Goal: Task Accomplishment & Management: Manage account settings

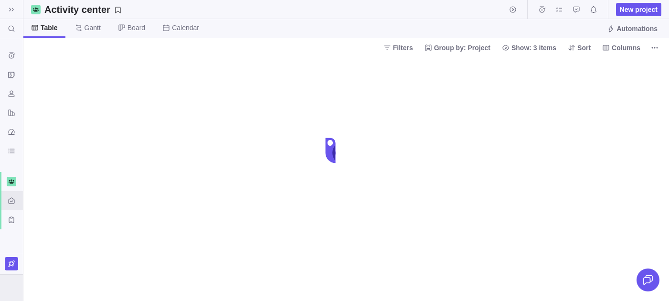
drag, startPoint x: 0, startPoint y: 0, endPoint x: 6, endPoint y: 297, distance: 296.9
click at [6, 297] on div at bounding box center [11, 287] width 23 height 26
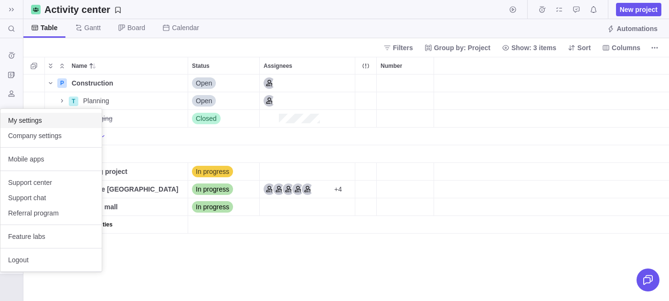
scroll to position [226, 645]
click at [43, 139] on span "Company settings" at bounding box center [51, 136] width 86 height 10
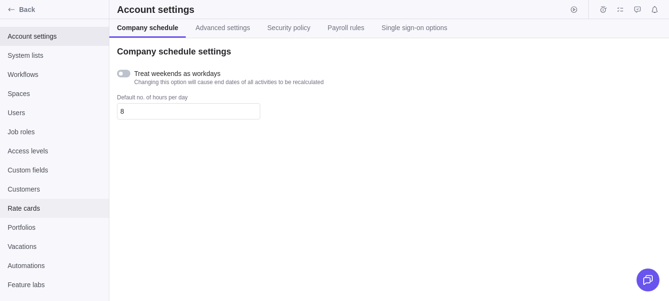
click at [37, 199] on div "Rate cards" at bounding box center [54, 208] width 109 height 19
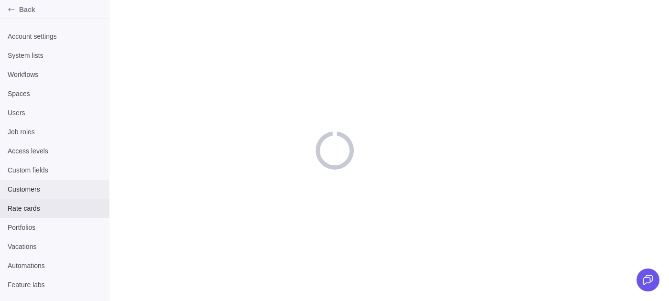
click at [49, 186] on span "Customers" at bounding box center [55, 189] width 94 height 10
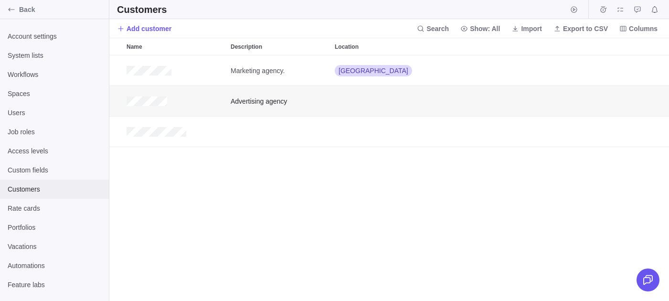
scroll to position [0, 0]
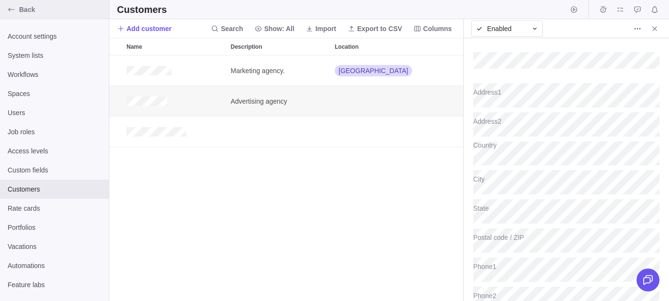
click at [23, 9] on span "Back" at bounding box center [62, 10] width 86 height 10
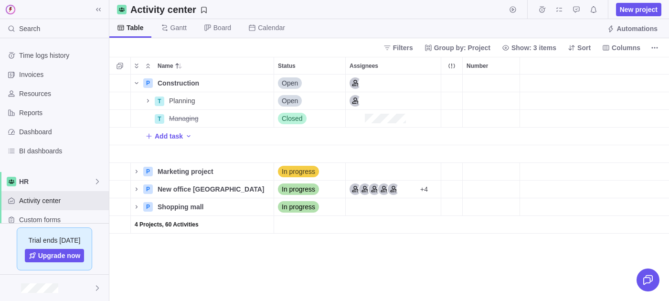
scroll to position [226, 559]
click at [244, 101] on span "Details" at bounding box center [243, 101] width 22 height 10
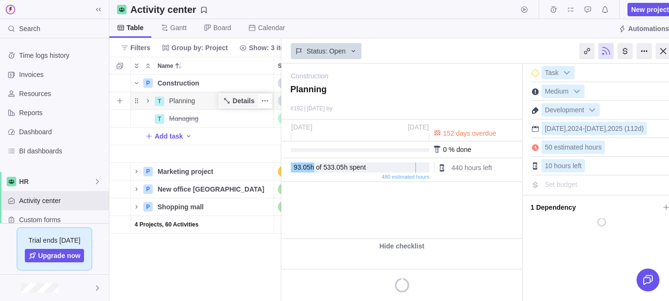
scroll to position [226, 172]
type textarea "x"
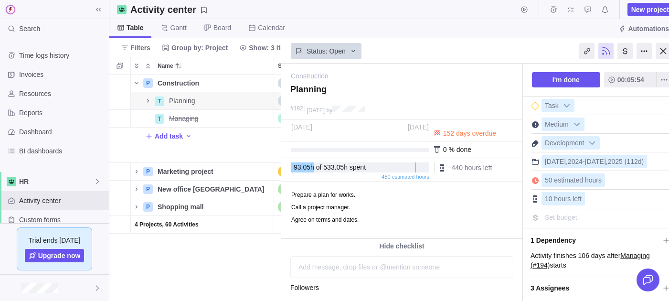
drag, startPoint x: 313, startPoint y: 152, endPoint x: 334, endPoint y: 152, distance: 21.0
click at [334, 152] on div "0 % done" at bounding box center [401, 149] width 241 height 17
click at [135, 184] on span "Name" at bounding box center [136, 188] width 11 height 13
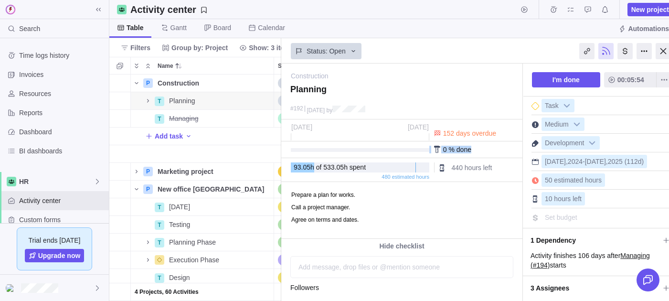
drag, startPoint x: 473, startPoint y: 150, endPoint x: 425, endPoint y: 149, distance: 48.7
click at [425, 149] on div "0 % done" at bounding box center [401, 149] width 241 height 17
click at [238, 221] on span "Details" at bounding box center [243, 225] width 22 height 10
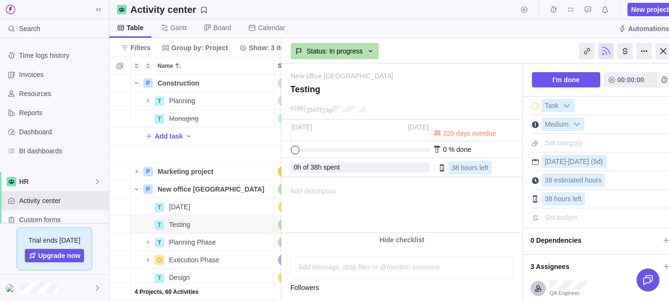
click at [665, 83] on icon "Add time entry" at bounding box center [664, 80] width 8 height 8
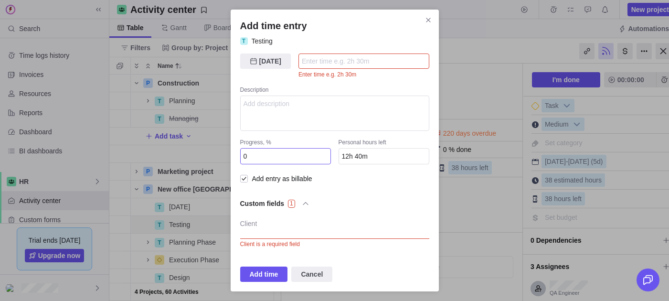
click at [261, 147] on div "Progress, % 0" at bounding box center [285, 151] width 91 height 26
click at [351, 158] on input "12h 40m" at bounding box center [383, 156] width 91 height 16
click at [318, 63] on input "Add time entry" at bounding box center [363, 60] width 131 height 15
type input "5"
type input "7h 40m"
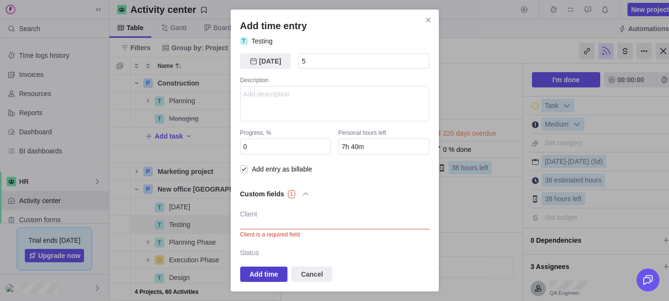
type input "5h"
click at [266, 267] on span "Add time" at bounding box center [264, 273] width 48 height 15
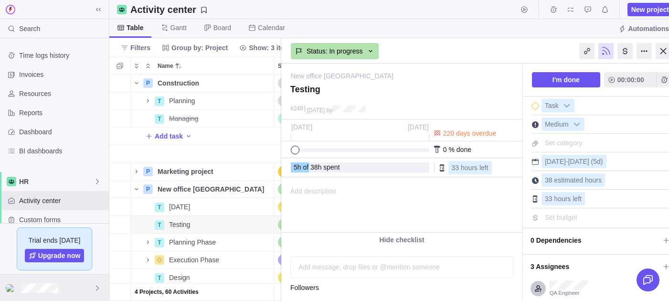
click at [87, 284] on div at bounding box center [54, 287] width 109 height 26
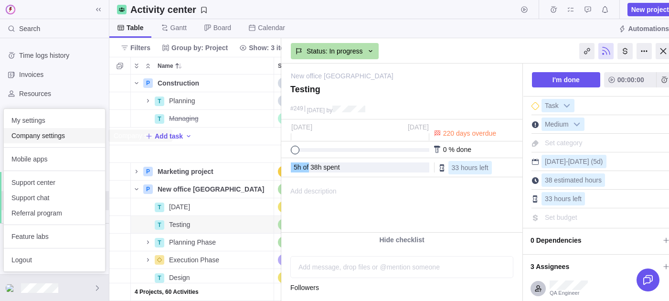
click at [41, 138] on span "Company settings" at bounding box center [54, 136] width 86 height 10
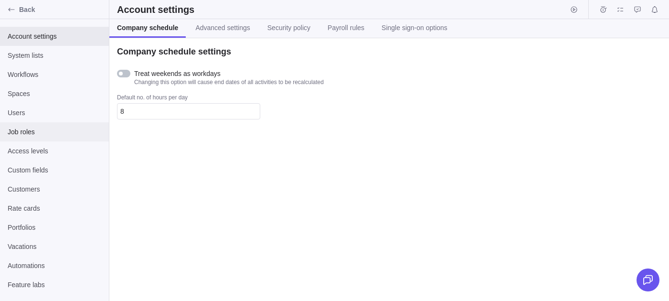
click at [48, 127] on span "Job roles" at bounding box center [55, 132] width 94 height 10
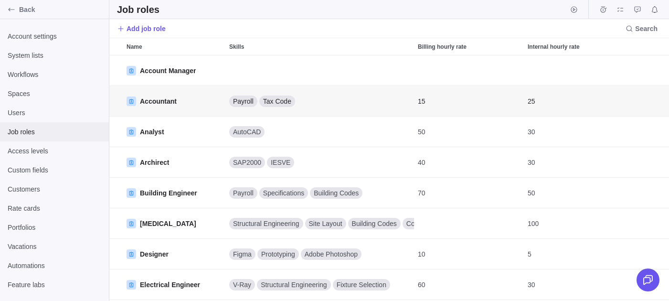
scroll to position [0, 0]
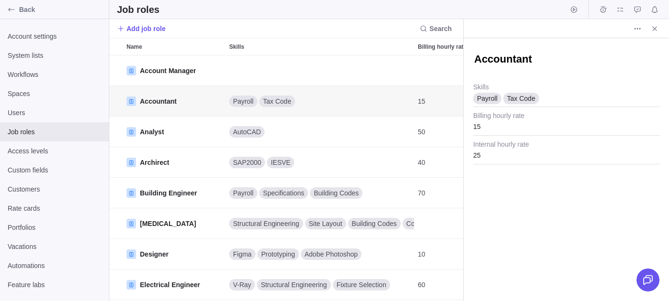
click at [521, 245] on div "Accountant Payroll Tax Code Skills 15 Billing hourly rate 25 Internal hourly ra…" at bounding box center [565, 169] width 205 height 262
click at [639, 28] on icon "More actions" at bounding box center [639, 28] width 1 height 1
click at [555, 27] on body "Back Account settings System lists Workflows Spaces Users Job roles Access leve…" at bounding box center [334, 150] width 669 height 301
click at [31, 104] on div "Users" at bounding box center [54, 112] width 109 height 19
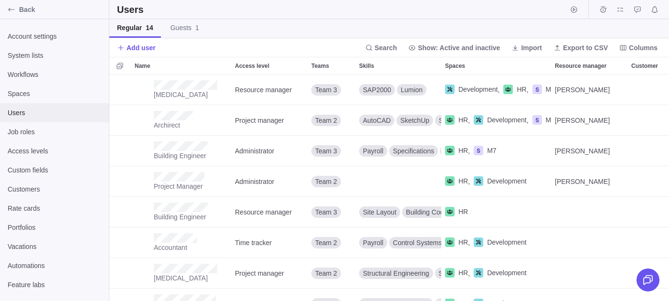
scroll to position [226, 559]
click at [32, 98] on span "Spaces" at bounding box center [55, 94] width 94 height 10
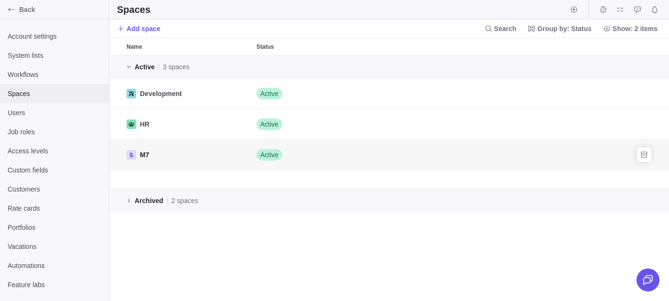
scroll to position [245, 559]
click at [50, 168] on span "Custom fields" at bounding box center [55, 170] width 94 height 10
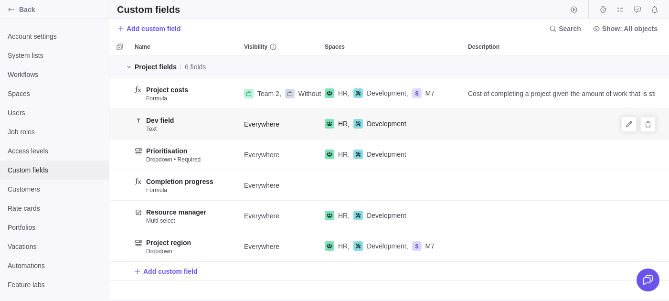
scroll to position [0, 0]
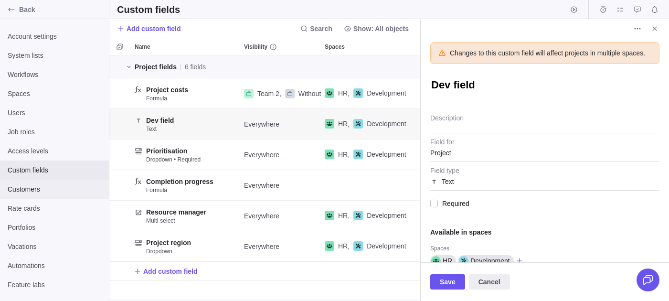
click at [19, 186] on span "Customers" at bounding box center [55, 189] width 94 height 10
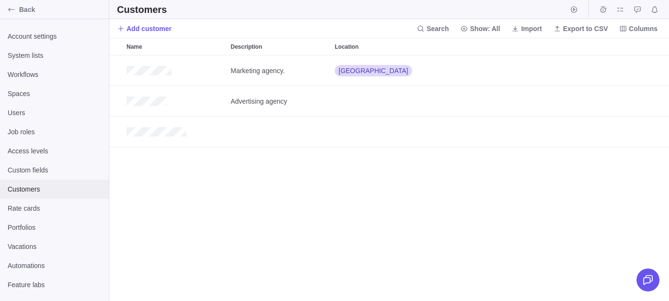
scroll to position [0, 0]
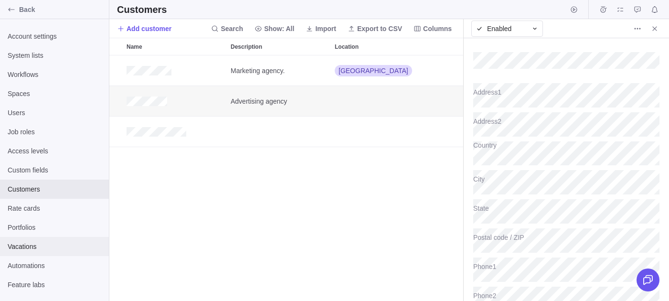
click at [35, 243] on span "Vacations" at bounding box center [55, 246] width 94 height 10
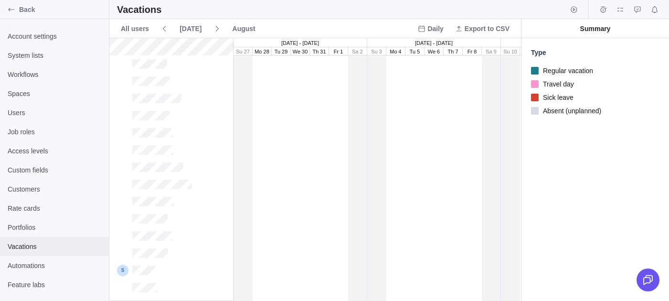
scroll to position [262, 411]
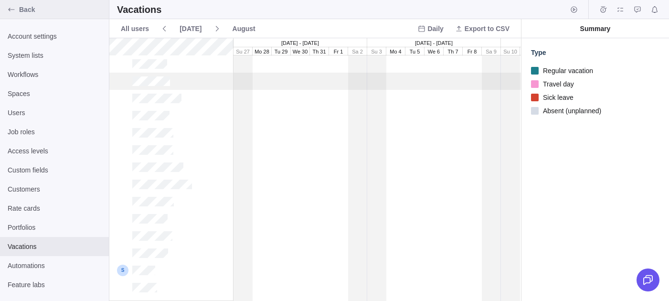
click at [40, 12] on span "Back" at bounding box center [62, 10] width 86 height 10
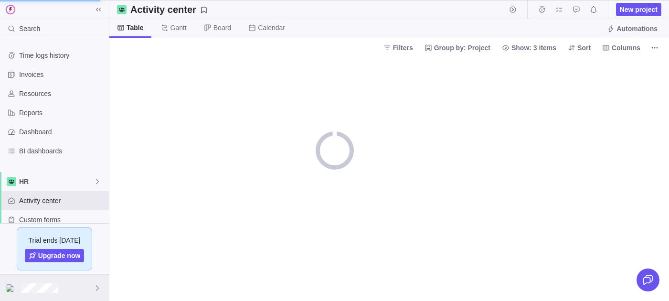
click at [79, 291] on div at bounding box center [54, 287] width 109 height 26
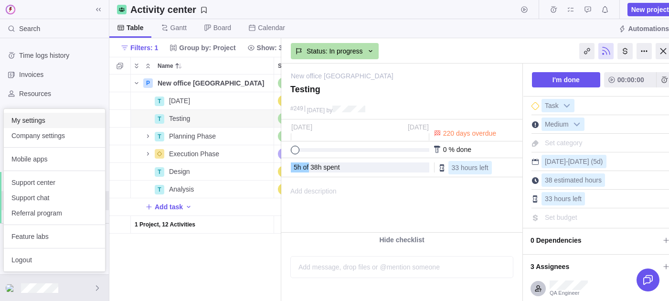
scroll to position [226, 172]
click at [49, 121] on span "My settings" at bounding box center [54, 120] width 86 height 10
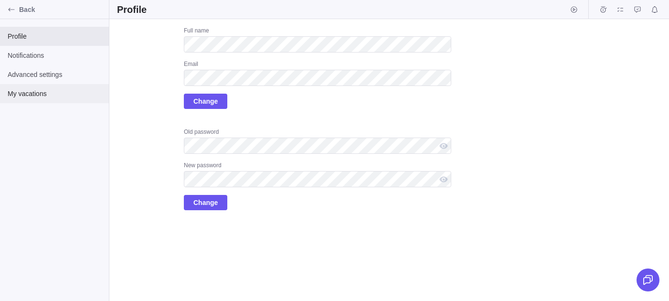
click at [35, 89] on span "My vacations" at bounding box center [55, 94] width 94 height 10
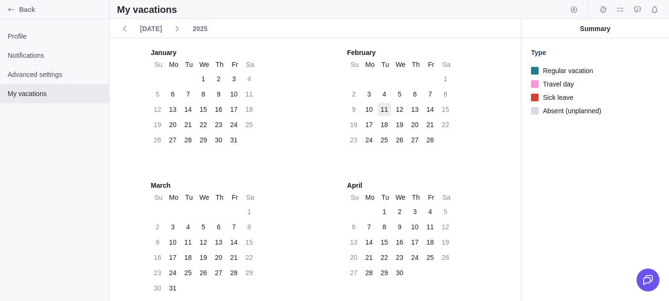
click at [388, 106] on div "11" at bounding box center [383, 109] width 13 height 13
click at [416, 106] on div "13" at bounding box center [415, 110] width 8 height 10
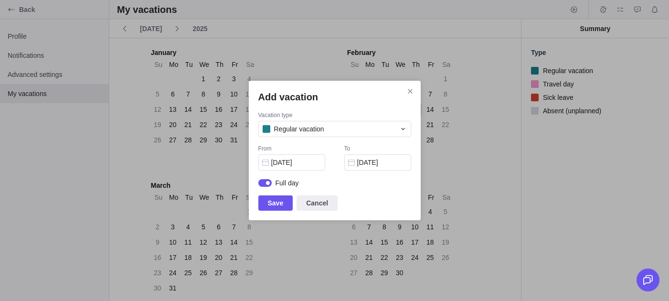
click at [275, 213] on div "Add vacation Vacation type Regular vacation From [DATE] To [DATE] Full day Save…" at bounding box center [335, 150] width 172 height 139
click at [279, 206] on span "Save" at bounding box center [276, 202] width 16 height 11
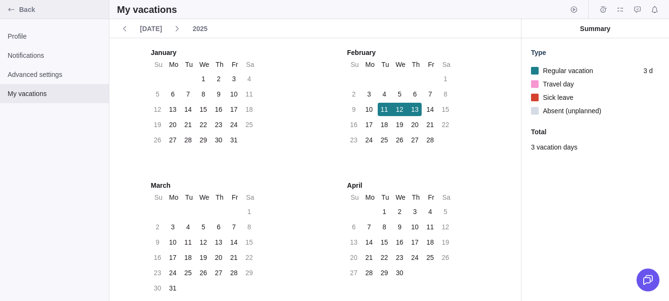
click at [17, 7] on div "Back" at bounding box center [11, 9] width 15 height 15
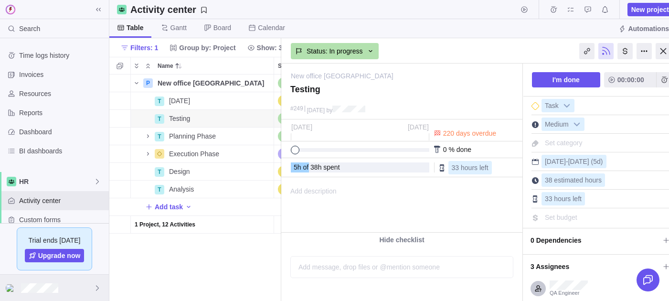
click at [65, 275] on div at bounding box center [54, 287] width 109 height 26
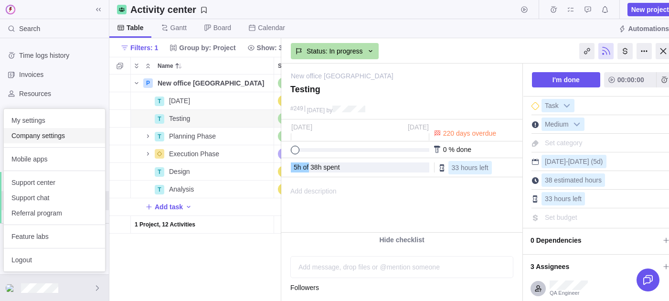
click at [52, 132] on span "Company settings" at bounding box center [54, 136] width 86 height 10
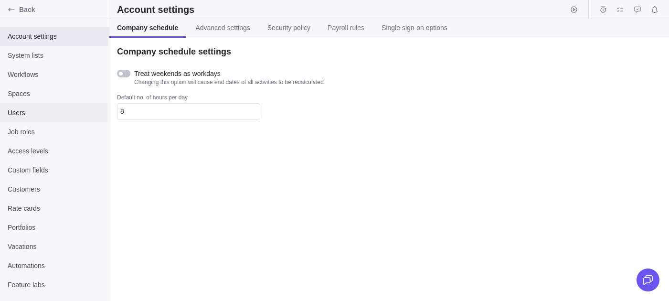
click at [48, 115] on span "Users" at bounding box center [55, 113] width 94 height 10
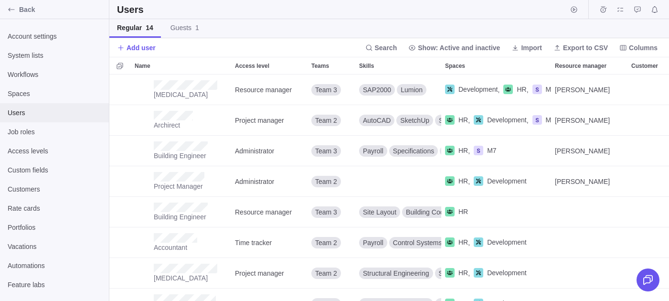
scroll to position [226, 559]
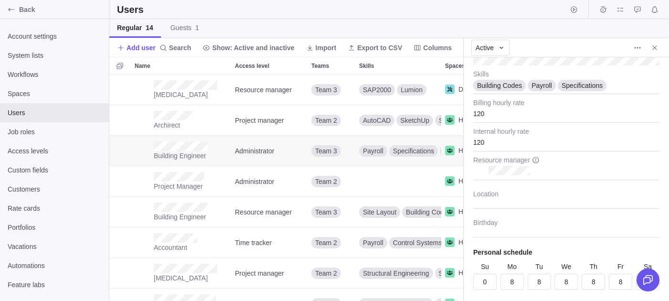
scroll to position [267, 0]
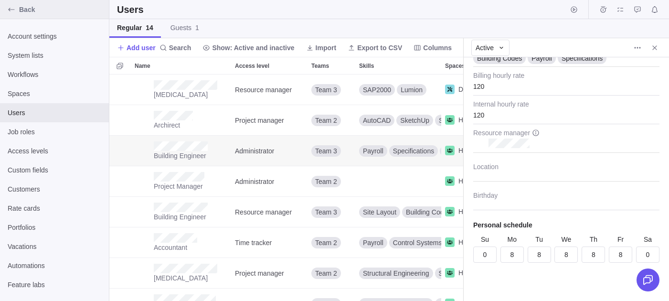
click at [28, 9] on span "Back" at bounding box center [62, 10] width 86 height 10
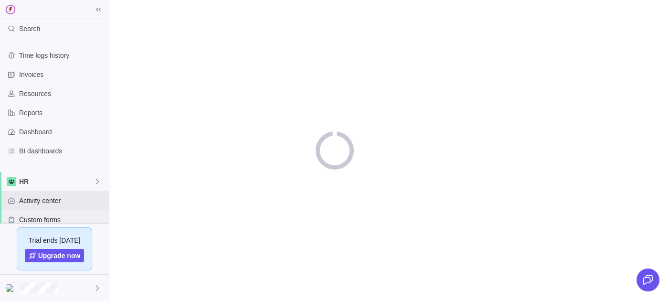
click at [39, 219] on span "Custom forms" at bounding box center [62, 220] width 86 height 10
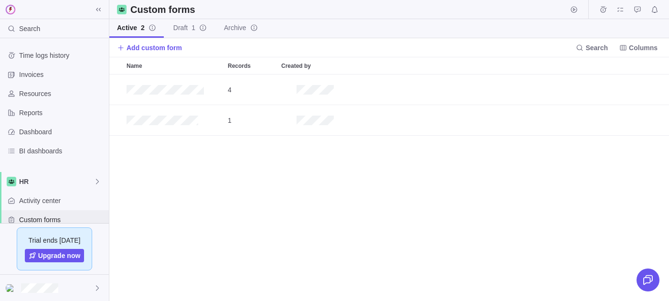
scroll to position [226, 559]
click at [150, 63] on div "Name" at bounding box center [173, 65] width 101 height 17
click at [102, 8] on span at bounding box center [98, 9] width 13 height 13
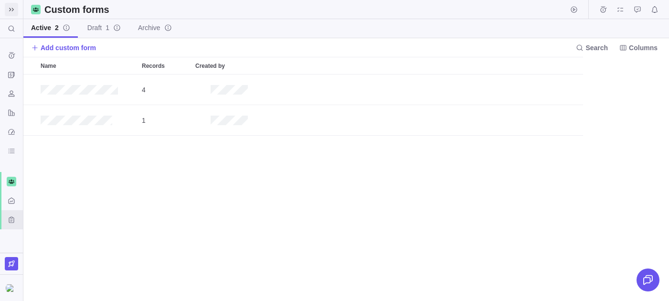
scroll to position [226, 645]
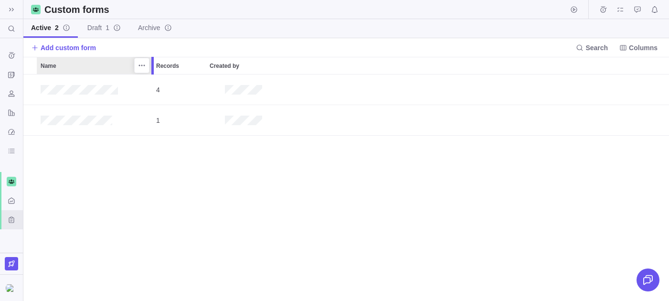
drag, startPoint x: 140, startPoint y: 66, endPoint x: 154, endPoint y: 66, distance: 13.8
click at [154, 66] on div at bounding box center [154, 66] width 8 height 18
click at [113, 21] on link "Draft 1" at bounding box center [104, 28] width 49 height 19
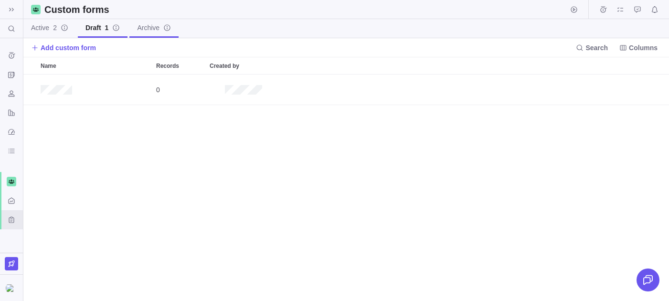
scroll to position [226, 645]
click at [159, 30] on span "Archive" at bounding box center [148, 28] width 22 height 10
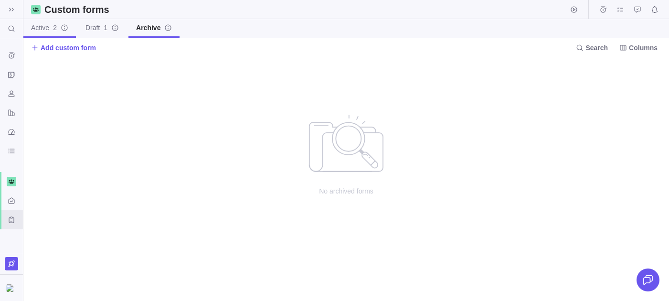
click at [57, 30] on span "2" at bounding box center [55, 28] width 4 height 8
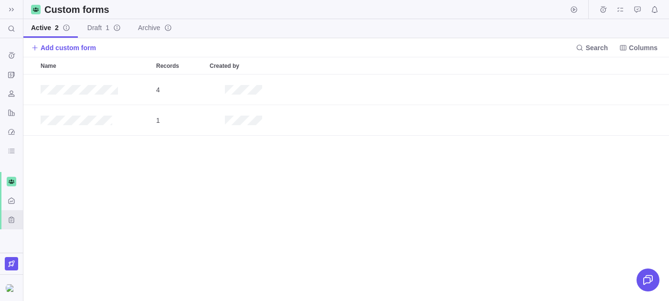
scroll to position [226, 645]
click at [108, 65] on div "Name" at bounding box center [94, 65] width 115 height 17
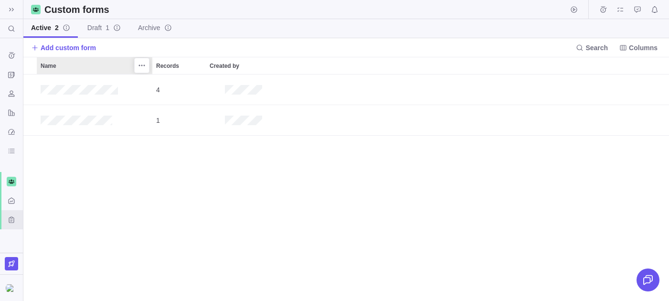
click at [108, 65] on div "Name" at bounding box center [94, 65] width 115 height 17
click at [181, 64] on div "Records" at bounding box center [178, 65] width 53 height 17
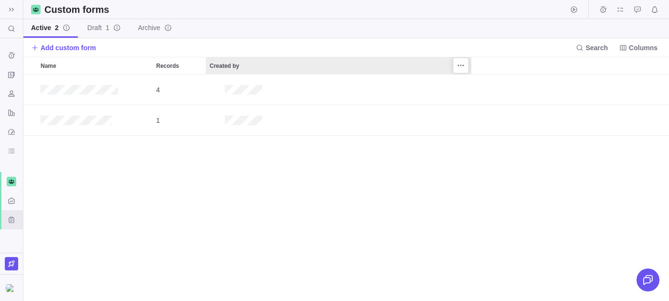
click at [232, 58] on div "Created by" at bounding box center [338, 65] width 265 height 17
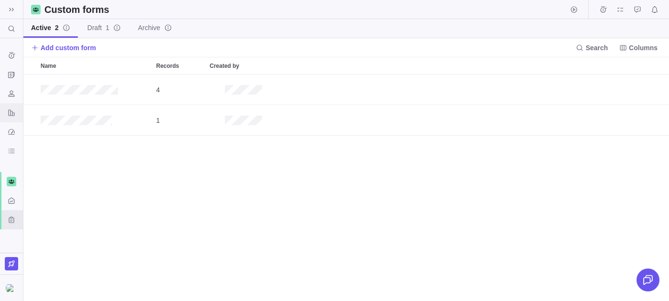
click at [7, 110] on div "Reports" at bounding box center [11, 112] width 15 height 15
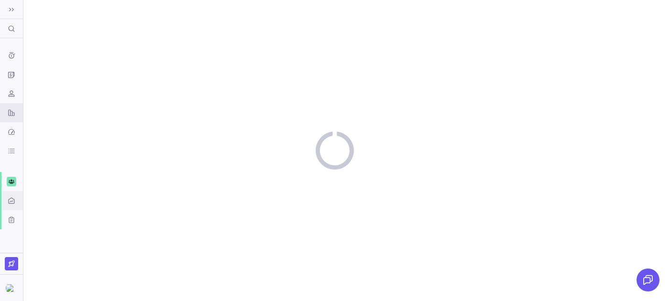
click at [13, 191] on div "Activity center" at bounding box center [11, 200] width 23 height 19
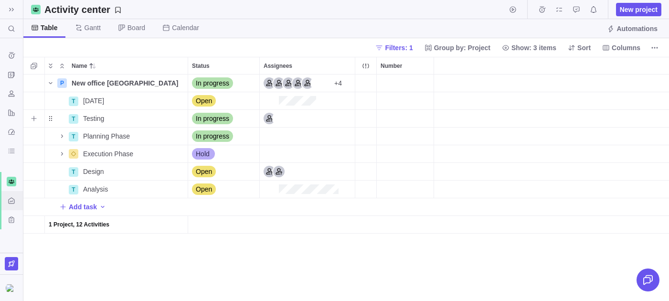
scroll to position [226, 645]
click at [330, 103] on div "Assignees" at bounding box center [307, 100] width 95 height 17
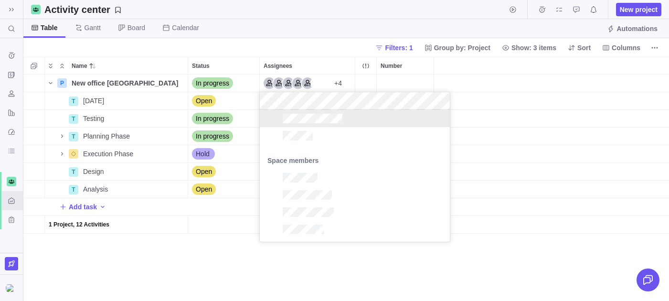
click at [10, 297] on body "Search (⌘+K) Time logs history Invoices Resources Reports Dashboard BI dashboar…" at bounding box center [334, 150] width 669 height 301
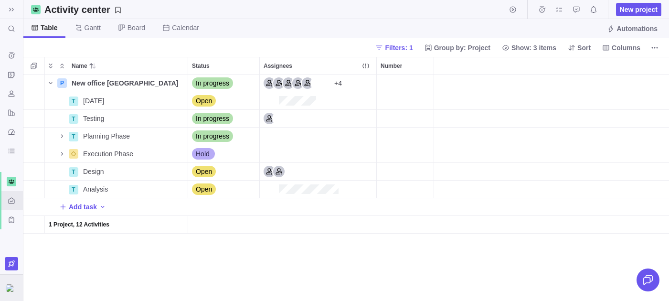
click at [10, 297] on div at bounding box center [11, 287] width 23 height 26
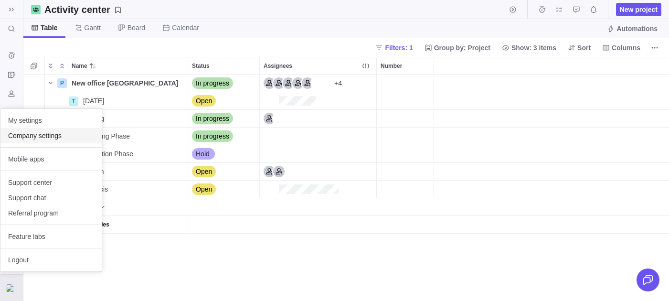
click at [53, 136] on span "Company settings" at bounding box center [51, 136] width 86 height 10
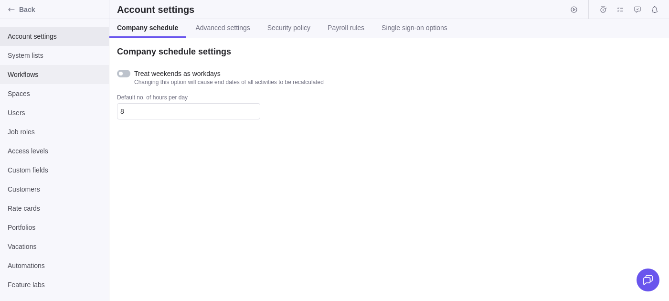
click at [23, 71] on span "Workflows" at bounding box center [55, 75] width 94 height 10
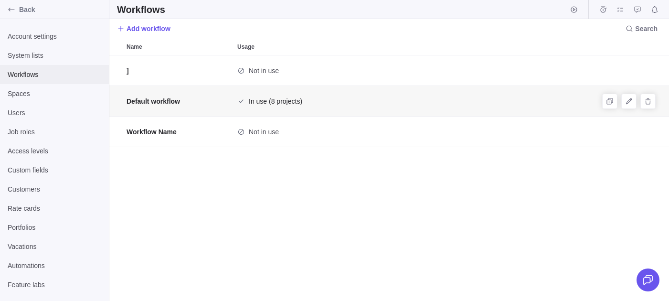
scroll to position [245, 559]
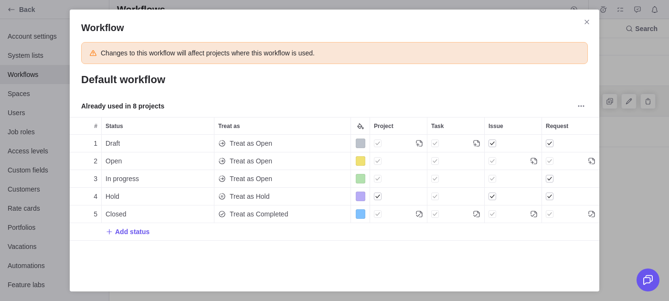
scroll to position [134, 529]
click at [270, 165] on span "Treat as Open" at bounding box center [251, 161] width 42 height 10
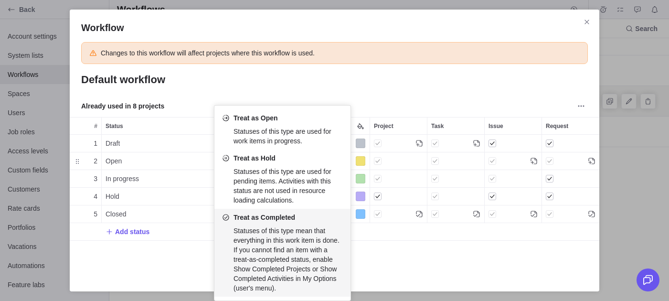
click at [183, 261] on div "Workflow Changes to this workflow will affect projects where this workflow is u…" at bounding box center [334, 150] width 669 height 301
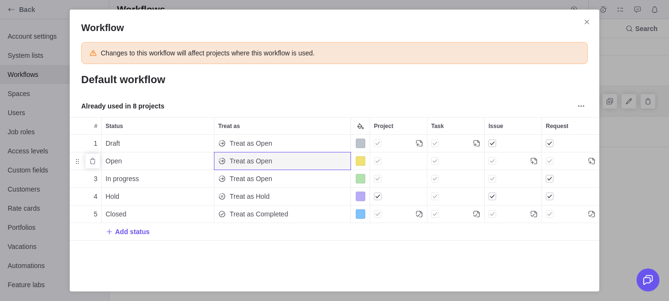
click at [267, 167] on div "Treat as Open" at bounding box center [245, 160] width 54 height 17
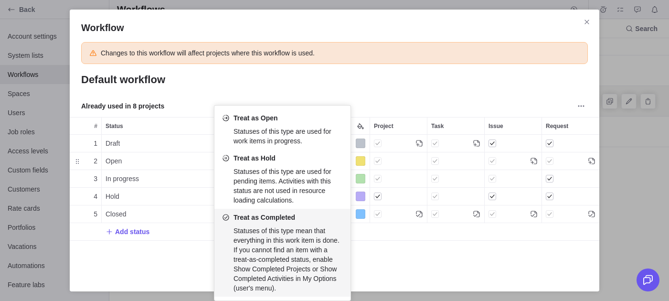
click at [55, 166] on div "Workflow Changes to this workflow will affect projects where this workflow is u…" at bounding box center [334, 150] width 669 height 301
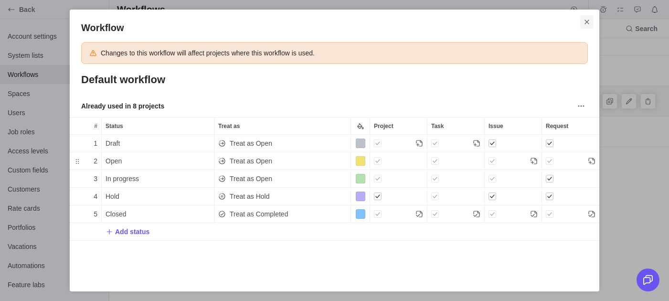
click at [589, 19] on icon "Close" at bounding box center [587, 22] width 8 height 8
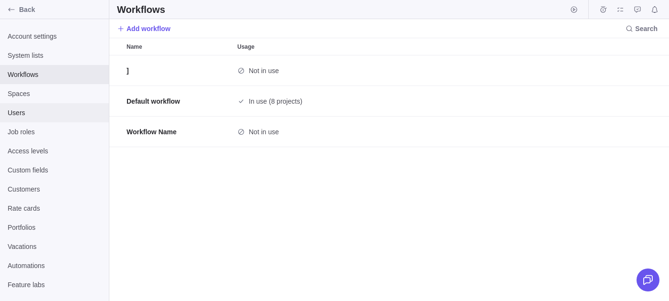
click at [31, 116] on span "Users" at bounding box center [55, 113] width 94 height 10
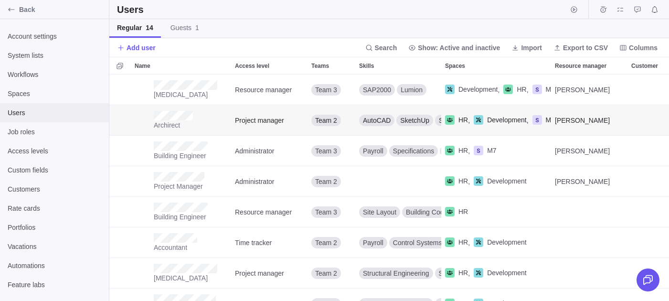
scroll to position [0, 0]
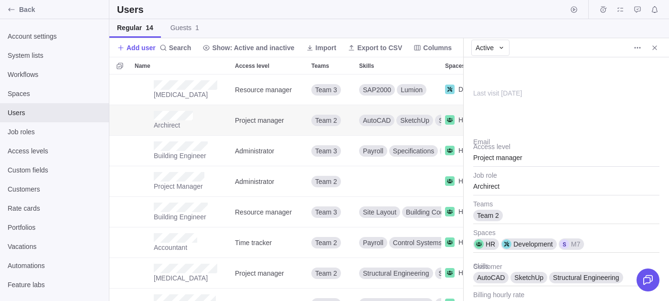
scroll to position [226, 354]
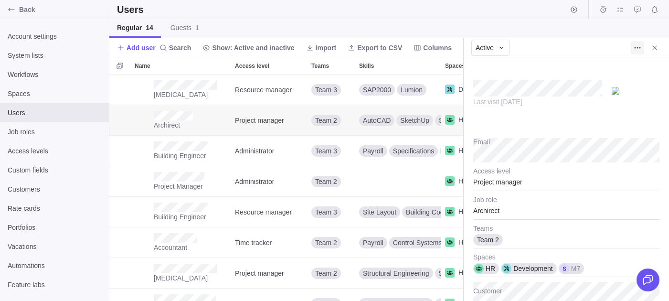
click at [633, 46] on icon "More actions" at bounding box center [637, 48] width 8 height 8
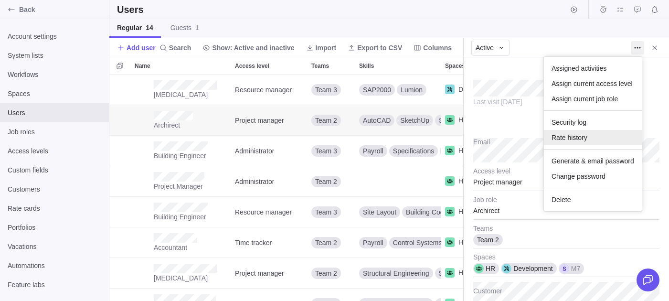
click at [580, 132] on div "Rate history" at bounding box center [593, 137] width 98 height 15
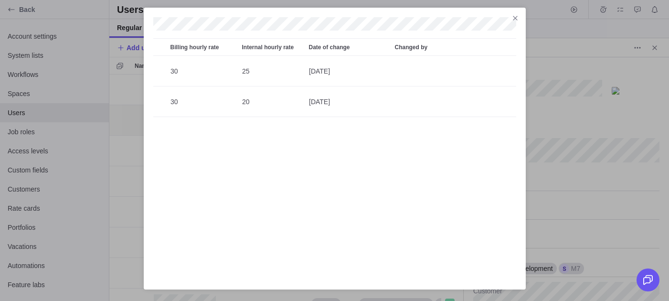
scroll to position [245, 363]
click at [510, 20] on span "Close" at bounding box center [514, 17] width 13 height 13
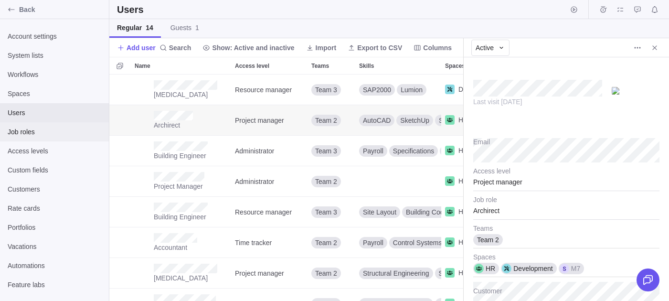
click at [20, 132] on span "Job roles" at bounding box center [55, 132] width 94 height 10
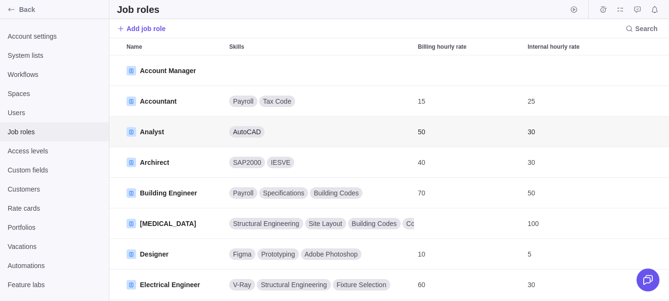
scroll to position [0, 0]
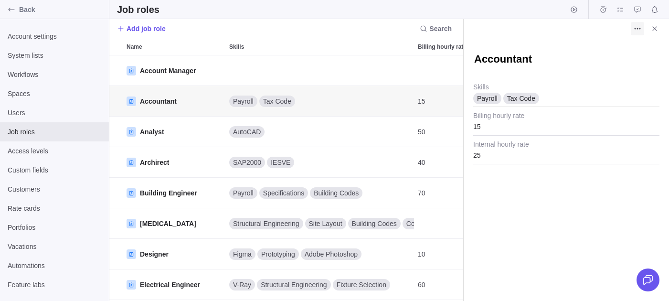
type textarea "x"
click at [634, 28] on icon "More actions" at bounding box center [634, 28] width 1 height 1
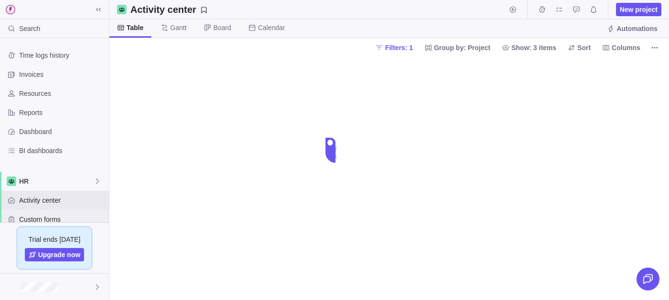
click at [38, 213] on div "Custom forms" at bounding box center [54, 219] width 109 height 19
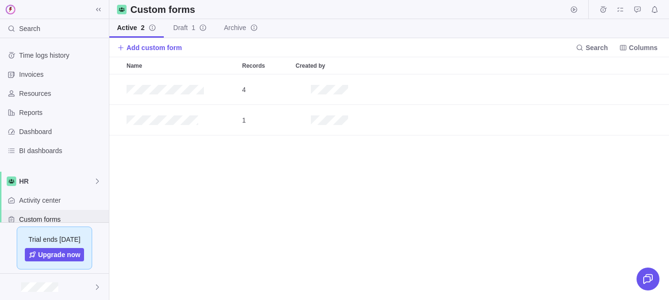
scroll to position [226, 559]
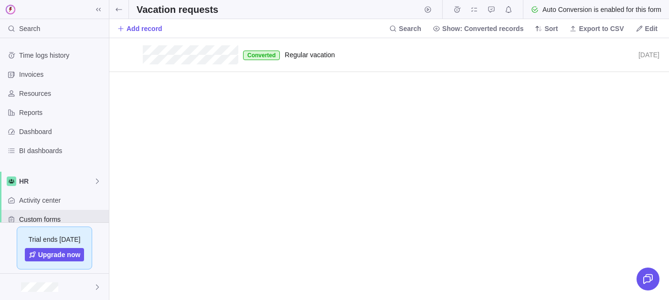
scroll to position [262, 559]
click at [115, 9] on icon at bounding box center [119, 10] width 8 height 8
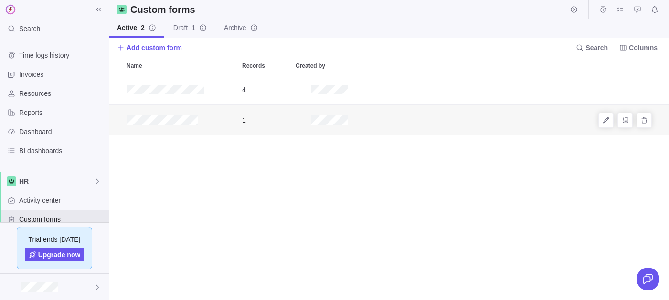
scroll to position [226, 559]
click at [607, 116] on icon "Edit" at bounding box center [606, 120] width 8 height 8
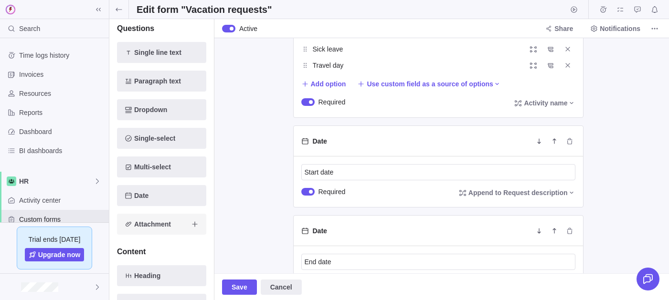
scroll to position [47, 0]
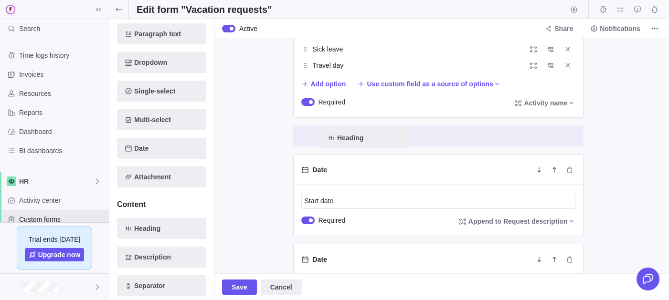
drag, startPoint x: 167, startPoint y: 223, endPoint x: 375, endPoint y: 131, distance: 227.5
click at [375, 131] on div "Edit form "Vacation requests" Questions Single line text Paragraph text Dropdow…" at bounding box center [388, 150] width 559 height 300
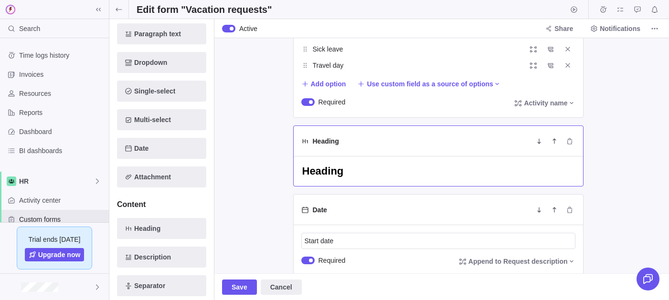
click at [342, 176] on textarea "Heading" at bounding box center [438, 171] width 274 height 14
click at [324, 170] on textarea "Heading" at bounding box center [438, 171] width 274 height 14
type textarea "x"
click at [278, 181] on div "Conversion rule Conversion type Auto conversion The form records will be conver…" at bounding box center [441, 155] width 454 height 235
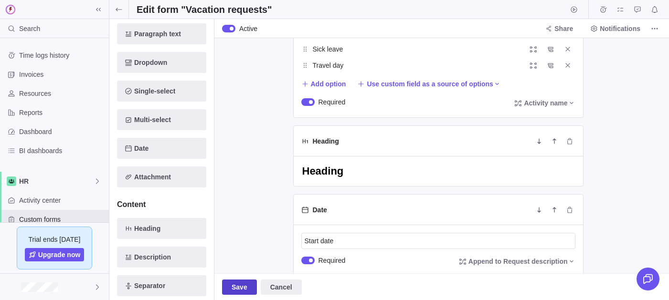
click at [243, 282] on span "Save" at bounding box center [239, 287] width 16 height 11
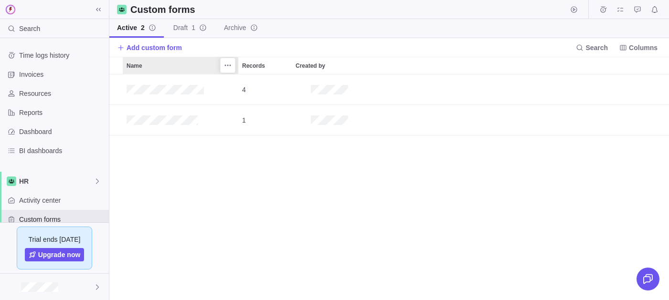
scroll to position [226, 559]
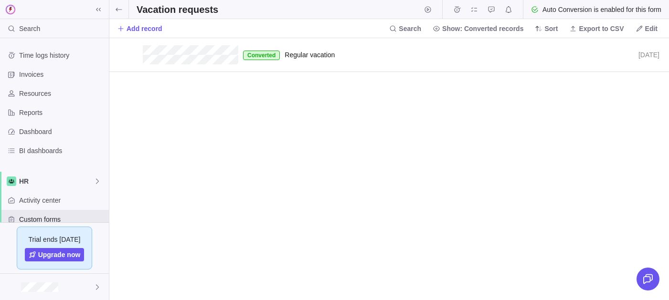
scroll to position [262, 559]
click at [120, 11] on icon at bounding box center [119, 10] width 8 height 8
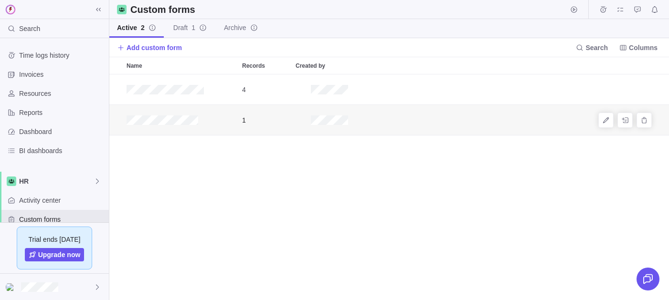
scroll to position [226, 559]
click at [625, 122] on icon "Add record" at bounding box center [625, 120] width 8 height 8
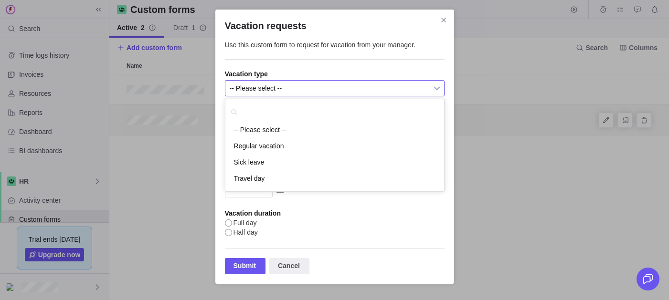
click at [367, 224] on span "Full day" at bounding box center [338, 223] width 211 height 7
click at [232, 224] on input "Full day" at bounding box center [228, 223] width 7 height 7
radio input "true"
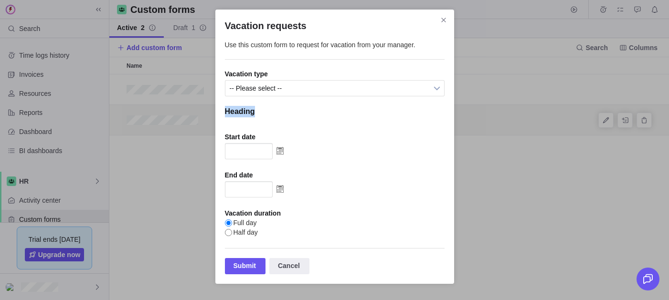
drag, startPoint x: 260, startPoint y: 110, endPoint x: 200, endPoint y: 109, distance: 59.2
click at [200, 109] on div "Vacation requests Use this custom form to request for vacation from your manage…" at bounding box center [334, 150] width 669 height 300
click at [260, 114] on h4 "Heading" at bounding box center [335, 113] width 220 height 15
drag, startPoint x: 262, startPoint y: 110, endPoint x: 223, endPoint y: 112, distance: 38.7
click at [223, 112] on div "Vacation requests Use this custom form to request for vacation from your manage…" at bounding box center [334, 147] width 239 height 274
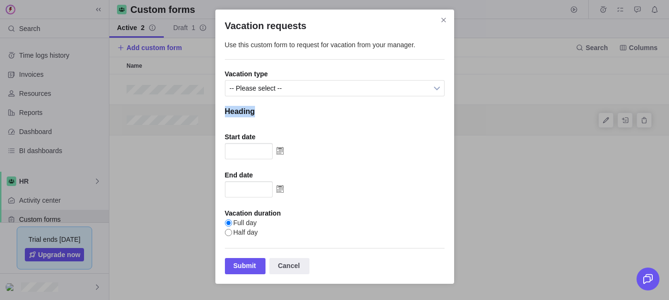
click at [261, 115] on h4 "Heading" at bounding box center [335, 113] width 220 height 15
click at [121, 175] on div "Vacation requests Use this custom form to request for vacation from your manage…" at bounding box center [334, 150] width 669 height 300
click at [441, 14] on span "Close" at bounding box center [443, 19] width 13 height 13
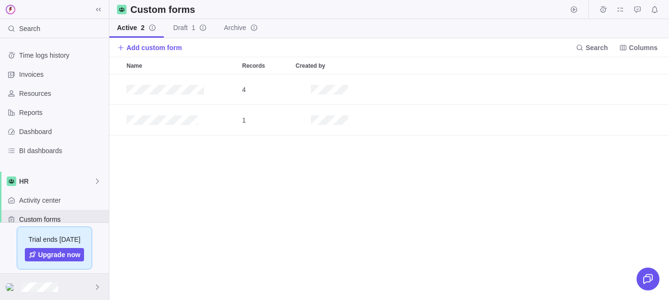
click at [62, 282] on div at bounding box center [54, 287] width 109 height 26
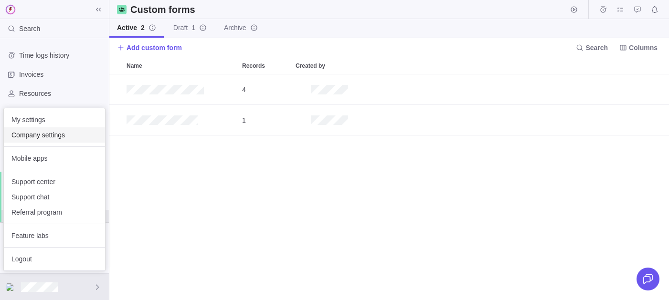
click at [59, 142] on div "Company settings" at bounding box center [54, 134] width 101 height 15
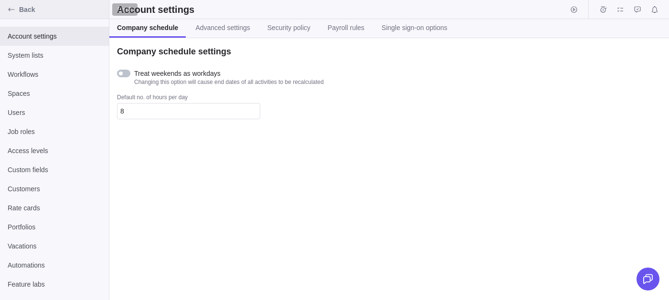
click at [24, 17] on div "Back" at bounding box center [54, 9] width 109 height 19
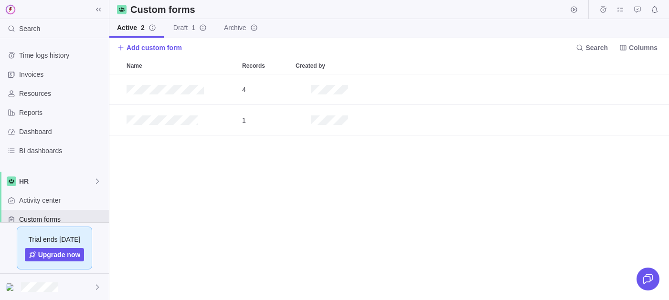
scroll to position [226, 559]
click at [67, 206] on div "Activity center" at bounding box center [54, 200] width 109 height 19
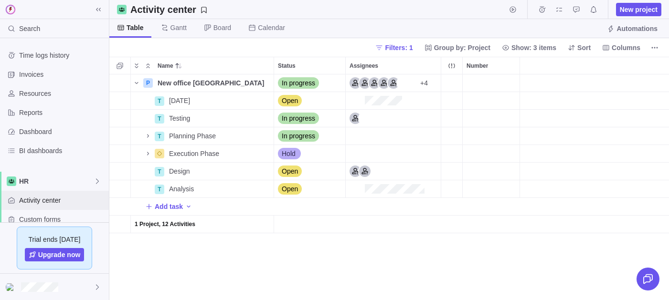
scroll to position [226, 559]
click at [479, 66] on span "Number" at bounding box center [476, 66] width 21 height 10
